Goal: Transaction & Acquisition: Purchase product/service

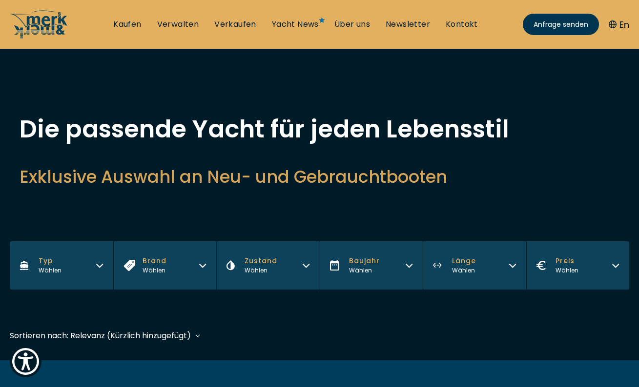
click at [59, 25] on icon at bounding box center [47, 25] width 40 height 20
click at [62, 27] on icon at bounding box center [47, 25] width 40 height 20
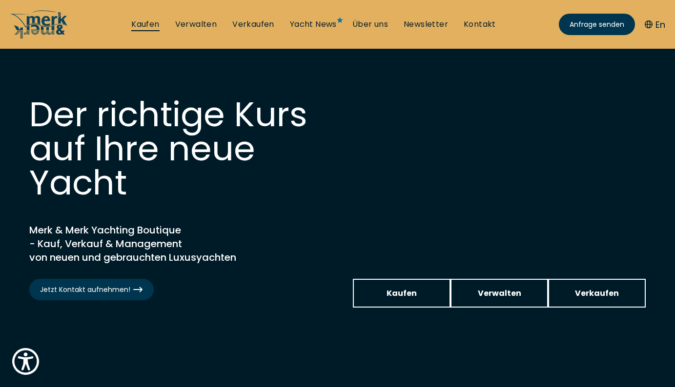
click at [151, 25] on link "Kaufen" at bounding box center [145, 24] width 28 height 11
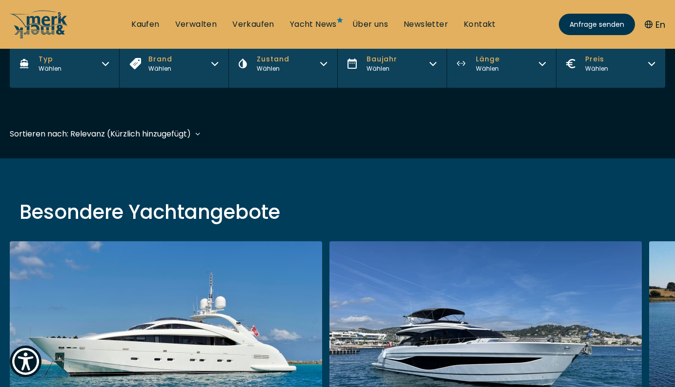
scroll to position [83, 0]
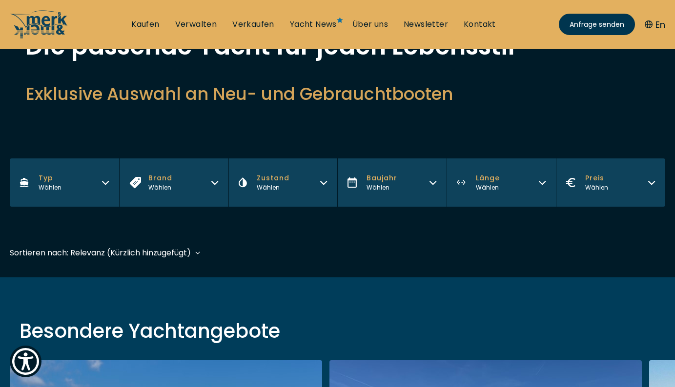
click at [215, 182] on icon "button" at bounding box center [215, 182] width 8 height 8
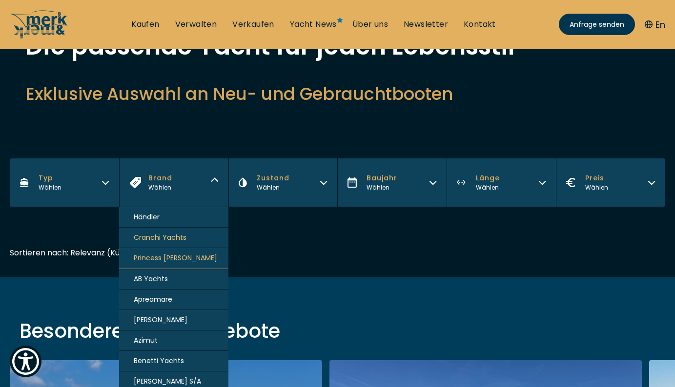
click at [168, 257] on span "Princess [PERSON_NAME]" at bounding box center [175, 258] width 83 height 10
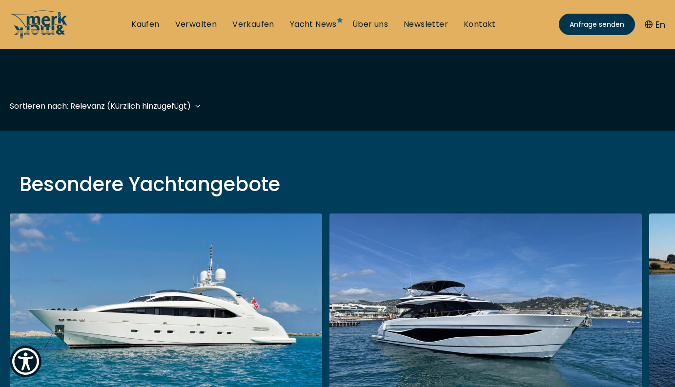
scroll to position [241, 0]
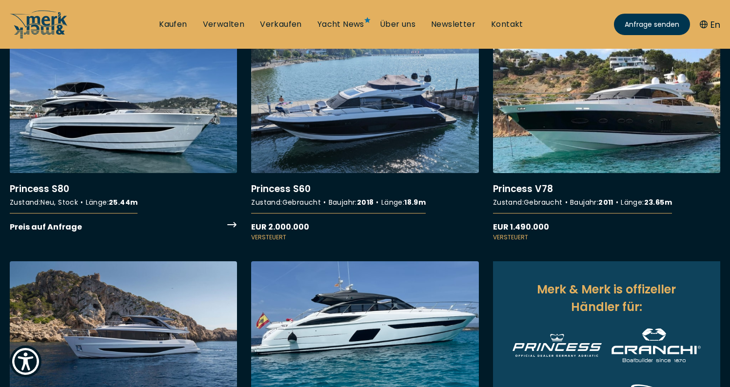
scroll to position [355, 0]
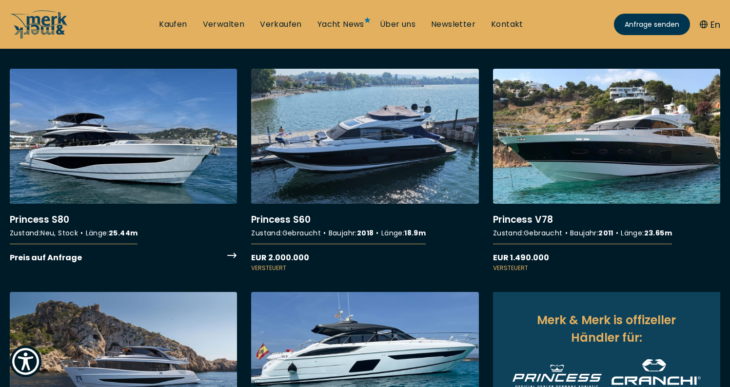
click at [156, 180] on link "More details about Princess S80" at bounding box center [123, 166] width 227 height 195
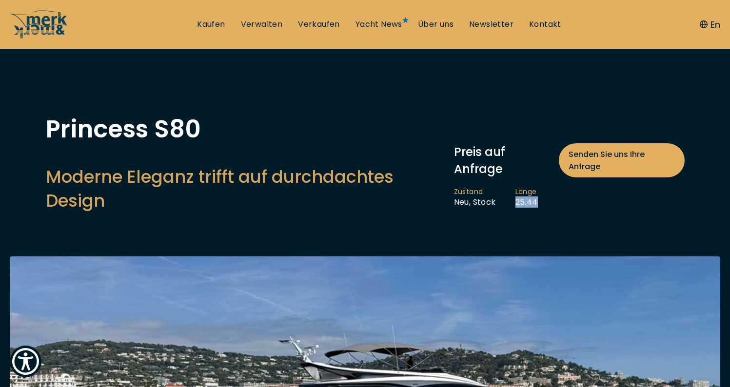
drag, startPoint x: 538, startPoint y: 203, endPoint x: 515, endPoint y: 203, distance: 22.4
click at [516, 203] on li "Länge 25.44" at bounding box center [537, 197] width 42 height 20
copy li "25.44"
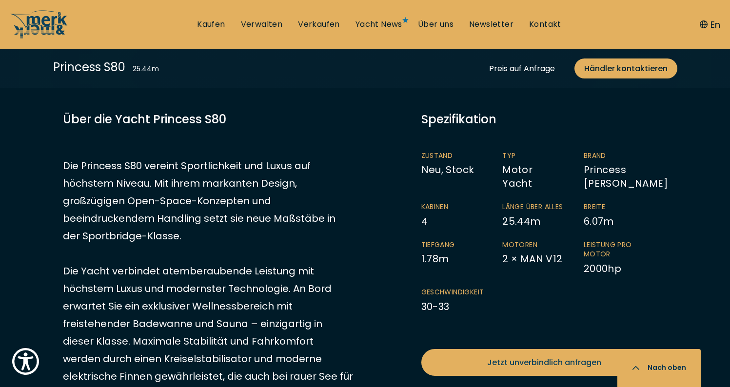
scroll to position [516, 0]
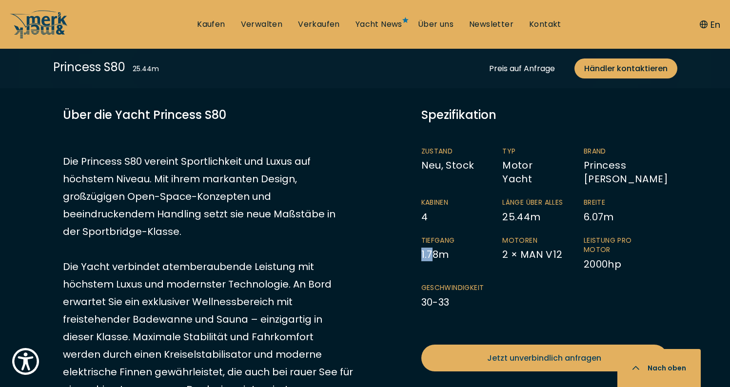
drag, startPoint x: 422, startPoint y: 262, endPoint x: 434, endPoint y: 262, distance: 12.2
click at [434, 262] on li "Tiefgang 1.78 m" at bounding box center [461, 253] width 81 height 35
click at [570, 255] on li "Motoren 2 × MAN V12" at bounding box center [542, 253] width 81 height 35
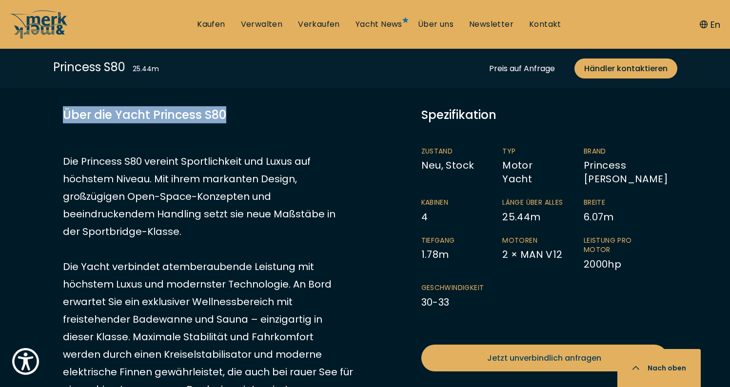
drag, startPoint x: 65, startPoint y: 114, endPoint x: 257, endPoint y: 109, distance: 191.8
click at [257, 109] on h3 "Über die Yacht Princess S80" at bounding box center [208, 114] width 290 height 17
copy h3 "Über die Yacht Princess S80"
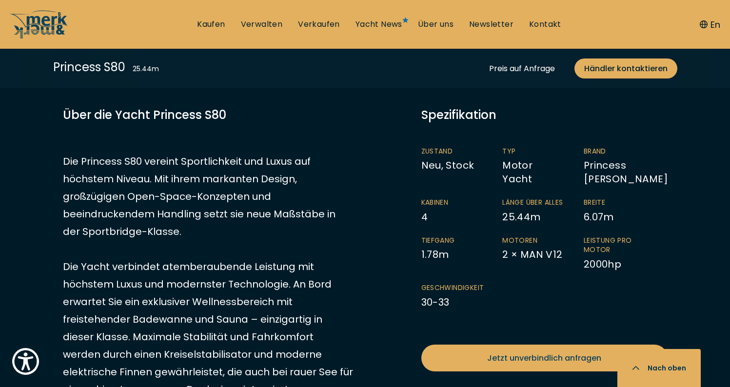
click at [268, 135] on div "Über die Yacht Princess S80 Die Princess S80 vereint Sportlichkeit und Luxus au…" at bounding box center [208, 331] width 290 height 450
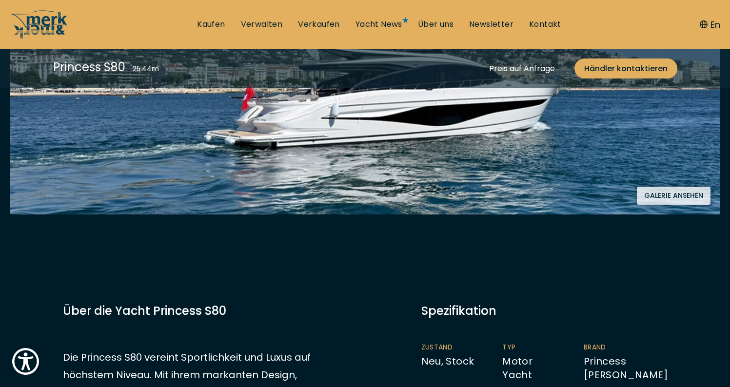
scroll to position [321, 0]
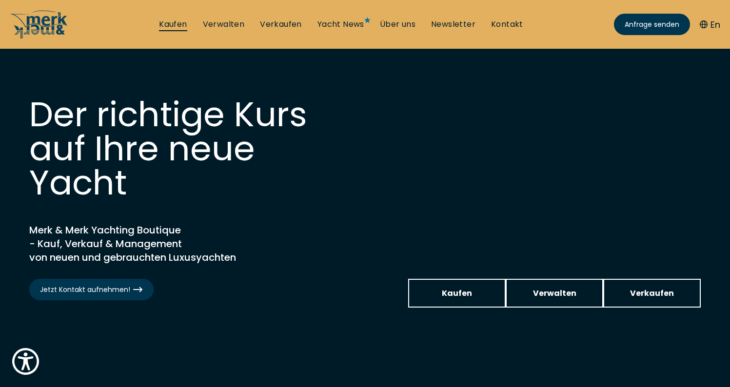
click at [171, 26] on link "Kaufen" at bounding box center [173, 24] width 28 height 11
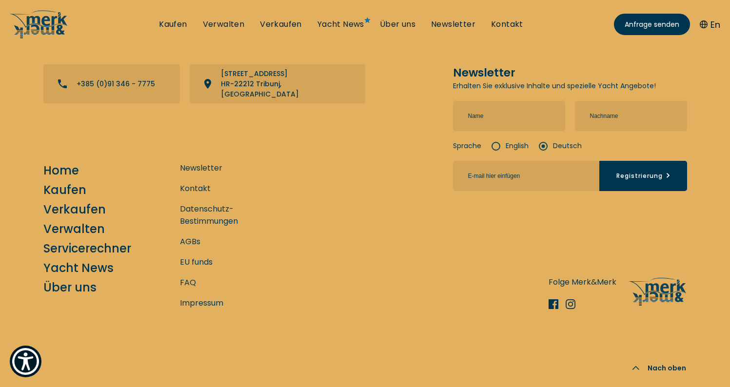
scroll to position [9667, 0]
click at [231, 22] on link "Verwalten" at bounding box center [224, 24] width 42 height 11
click at [282, 26] on link "Verkaufen" at bounding box center [281, 24] width 42 height 11
select select "sell"
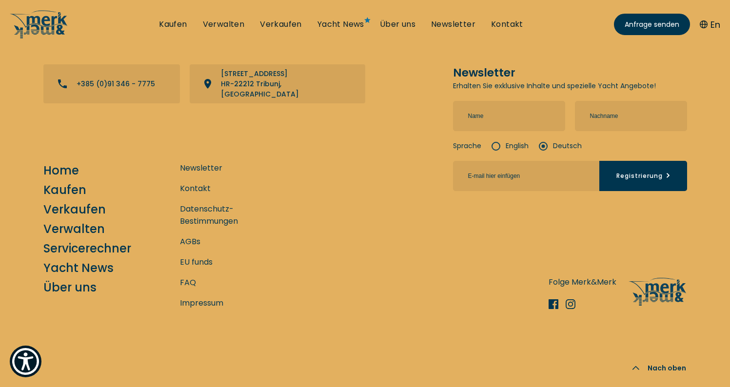
scroll to position [3817, 0]
click at [344, 22] on link "Yacht News" at bounding box center [341, 24] width 47 height 11
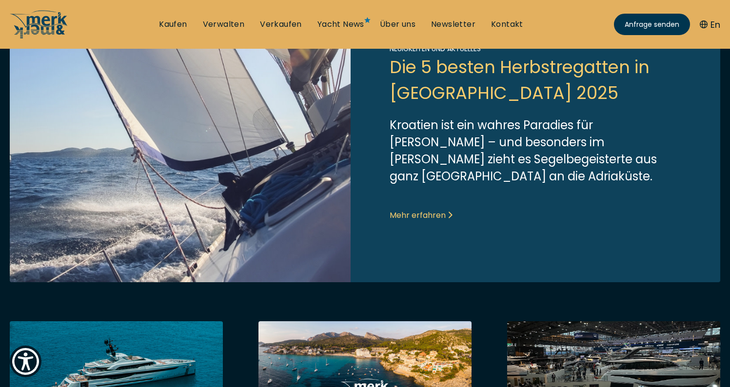
scroll to position [224, 0]
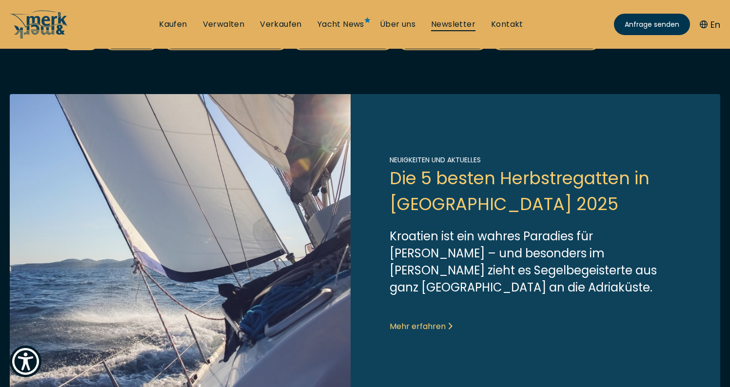
click at [465, 24] on link "Newsletter" at bounding box center [453, 24] width 44 height 11
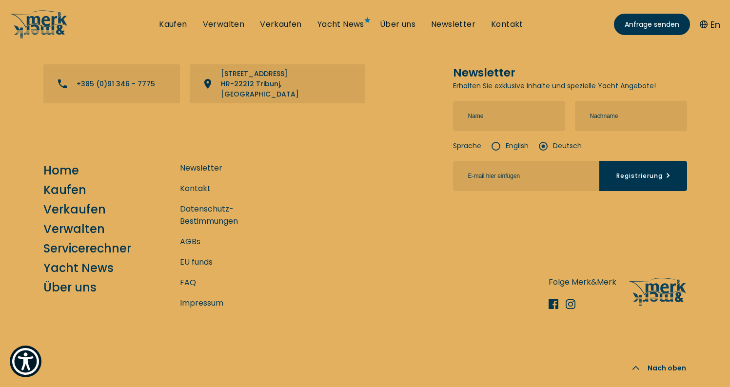
scroll to position [648, 0]
click at [505, 28] on link "Kontakt" at bounding box center [507, 24] width 32 height 11
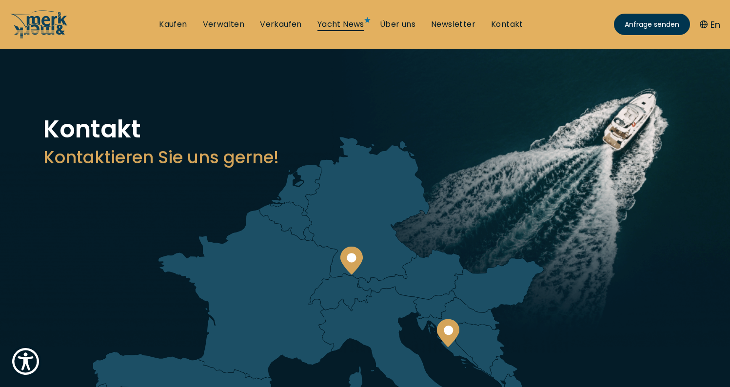
click at [343, 27] on link "Yacht News" at bounding box center [341, 24] width 47 height 11
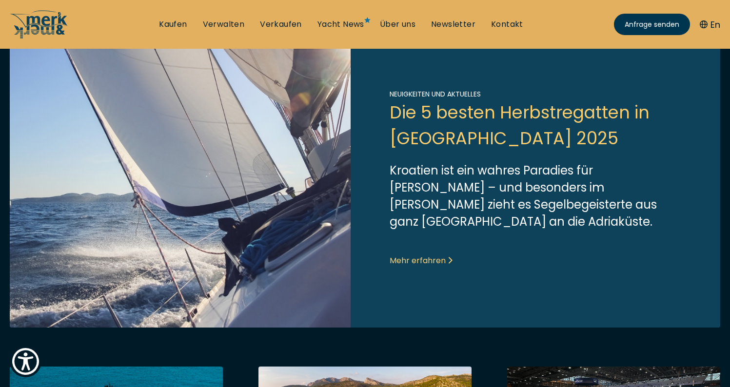
scroll to position [139, 0]
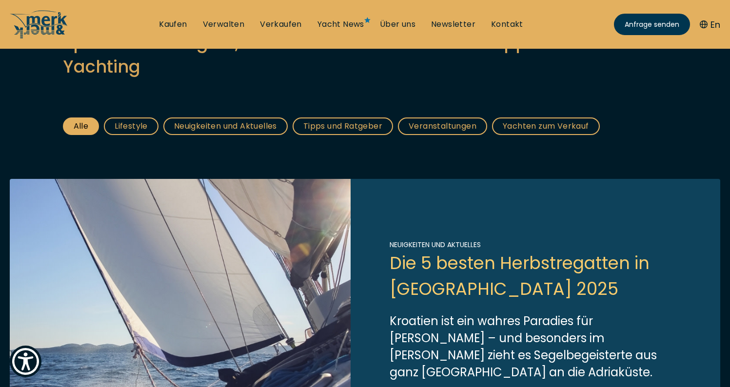
click at [46, 20] on icon at bounding box center [35, 24] width 43 height 28
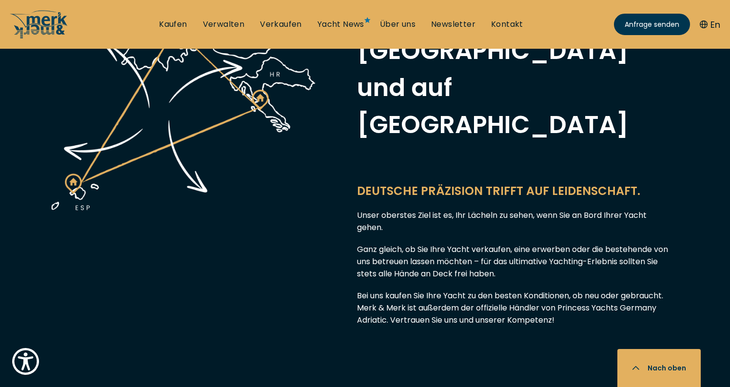
scroll to position [596, 0]
